Goal: Transaction & Acquisition: Purchase product/service

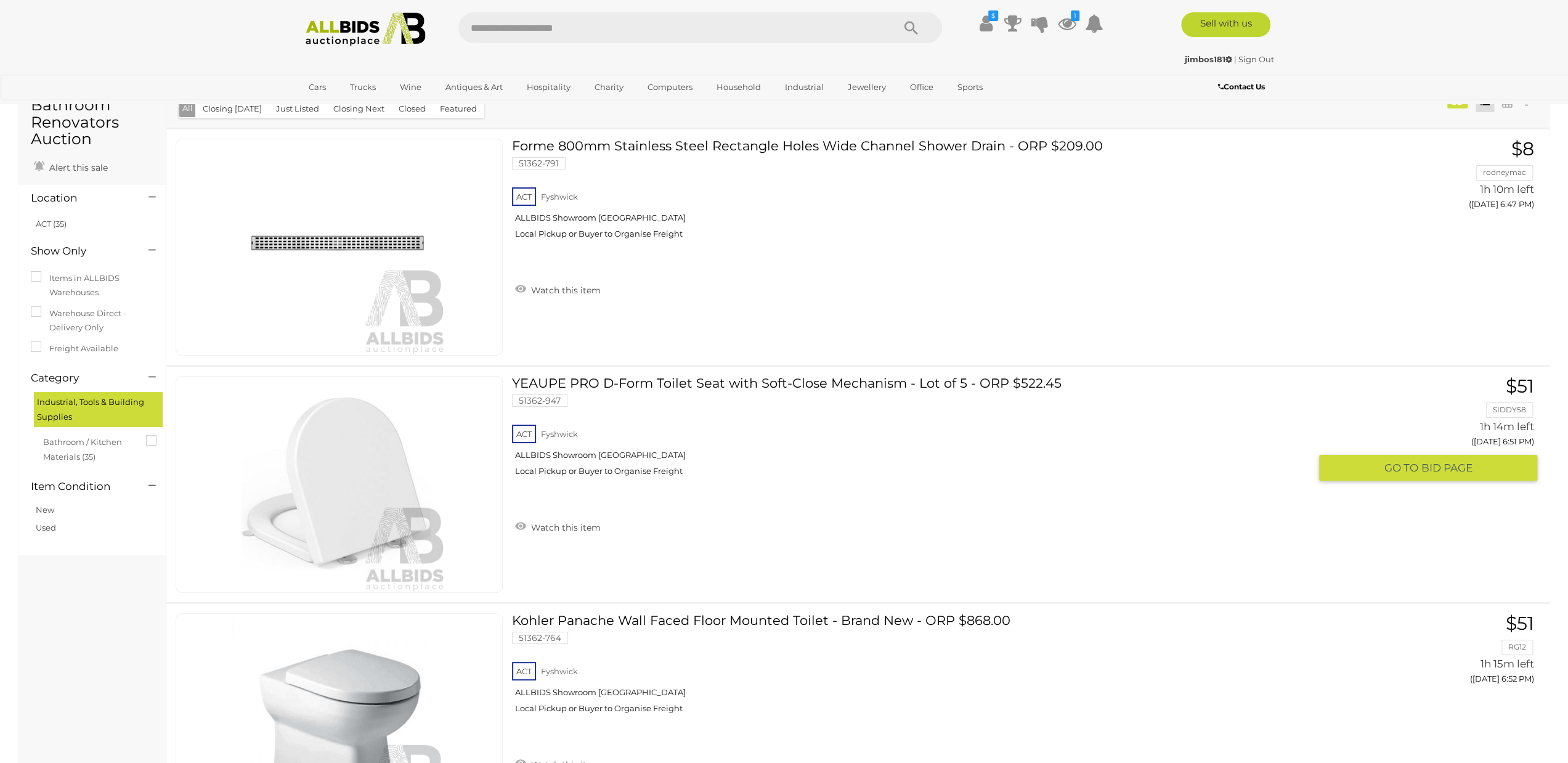
scroll to position [136, 0]
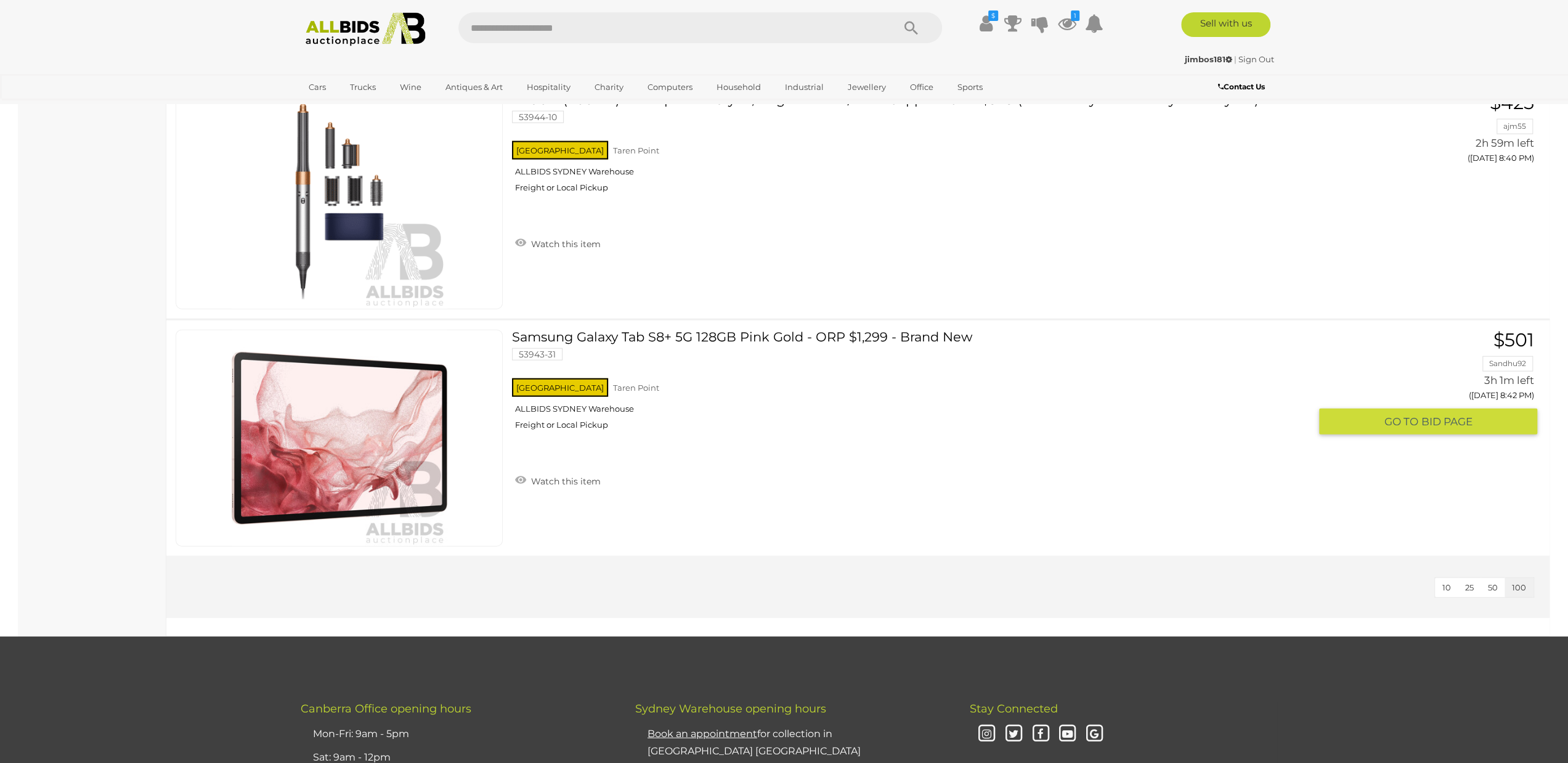
scroll to position [12189, 0]
